Goal: Task Accomplishment & Management: Complete application form

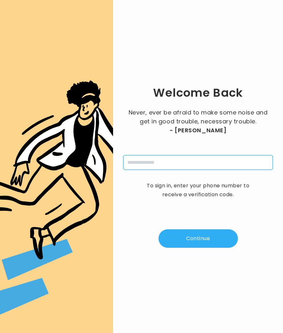
click at [151, 167] on input "tel" at bounding box center [198, 162] width 150 height 15
type input "**********"
click at [199, 242] on button "Continue" at bounding box center [198, 238] width 79 height 18
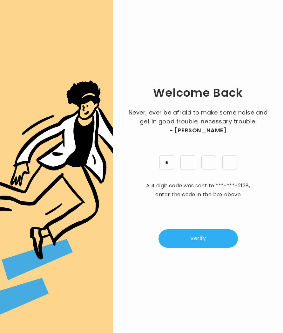
type input "*"
click at [201, 234] on button "Verify" at bounding box center [198, 238] width 79 height 18
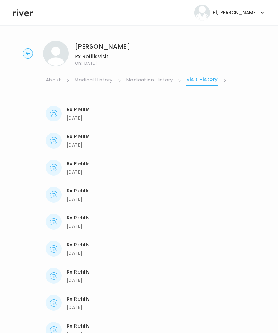
click at [25, 52] on circle "button" at bounding box center [28, 54] width 10 height 10
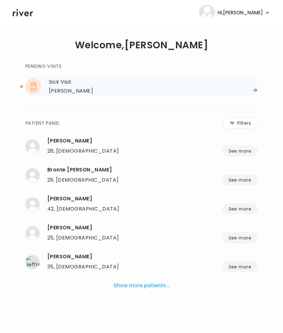
click at [70, 90] on div "THAYNA TEIXEIRA" at bounding box center [71, 90] width 44 height 9
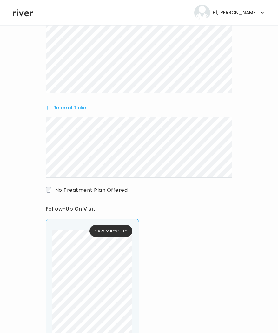
scroll to position [175, 0]
click at [60, 108] on button "Referral Ticket" at bounding box center [67, 108] width 43 height 9
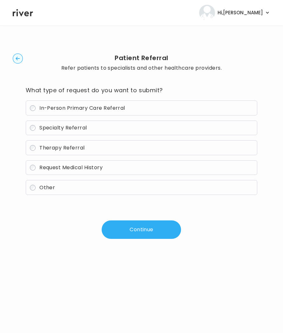
click at [45, 185] on span "Other" at bounding box center [47, 187] width 16 height 7
drag, startPoint x: 138, startPoint y: 239, endPoint x: 143, endPoint y: 237, distance: 5.6
click at [138, 239] on button "Continue" at bounding box center [141, 229] width 79 height 18
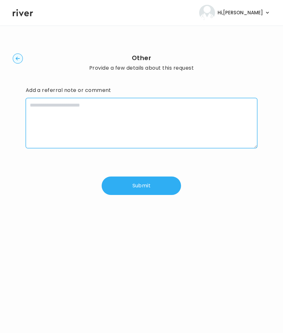
click at [106, 119] on textarea at bounding box center [142, 123] width 232 height 50
paste textarea "**********"
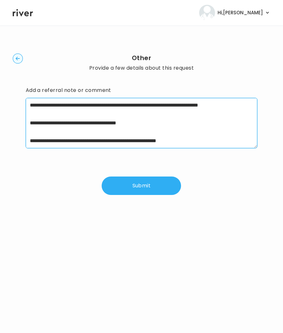
scroll to position [27, 0]
drag, startPoint x: 72, startPoint y: 140, endPoint x: 210, endPoint y: 136, distance: 137.3
click at [210, 136] on textarea "**********" at bounding box center [142, 123] width 232 height 50
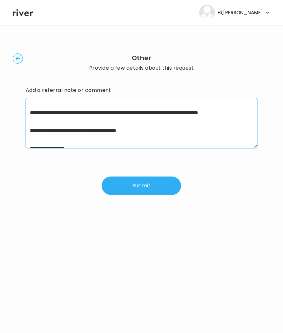
scroll to position [0, 0]
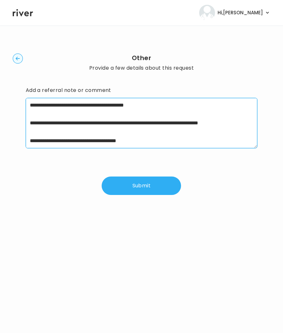
type textarea "**********"
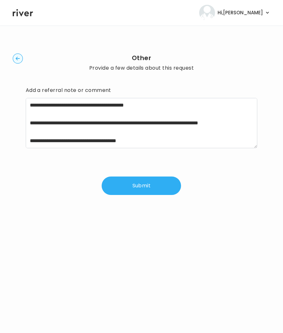
click at [125, 182] on button "Submit" at bounding box center [141, 185] width 79 height 18
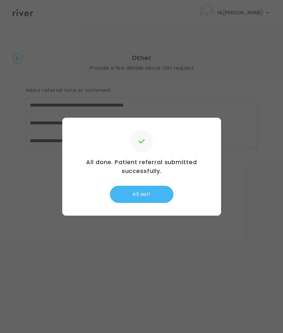
click at [139, 194] on button "All set!" at bounding box center [142, 194] width 64 height 17
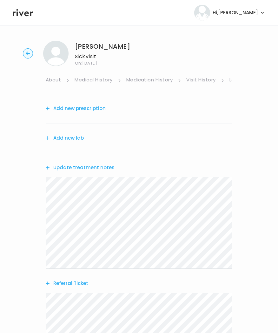
click at [73, 165] on button "Update treatment notes" at bounding box center [80, 167] width 69 height 9
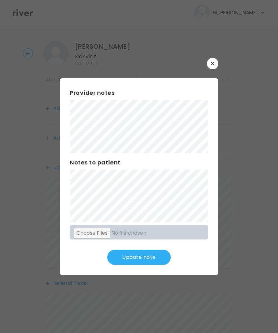
click at [83, 100] on div "Provider notes" at bounding box center [139, 120] width 139 height 65
click at [128, 256] on button "Update note" at bounding box center [139, 256] width 64 height 15
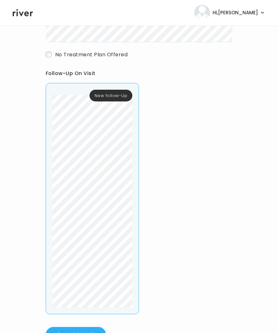
scroll to position [362, 0]
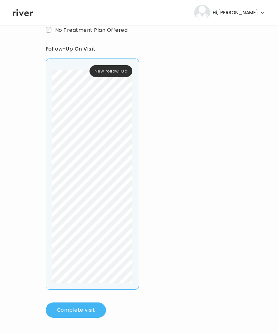
click at [76, 307] on button "Complete visit" at bounding box center [76, 309] width 60 height 15
